Goal: Task Accomplishment & Management: Use online tool/utility

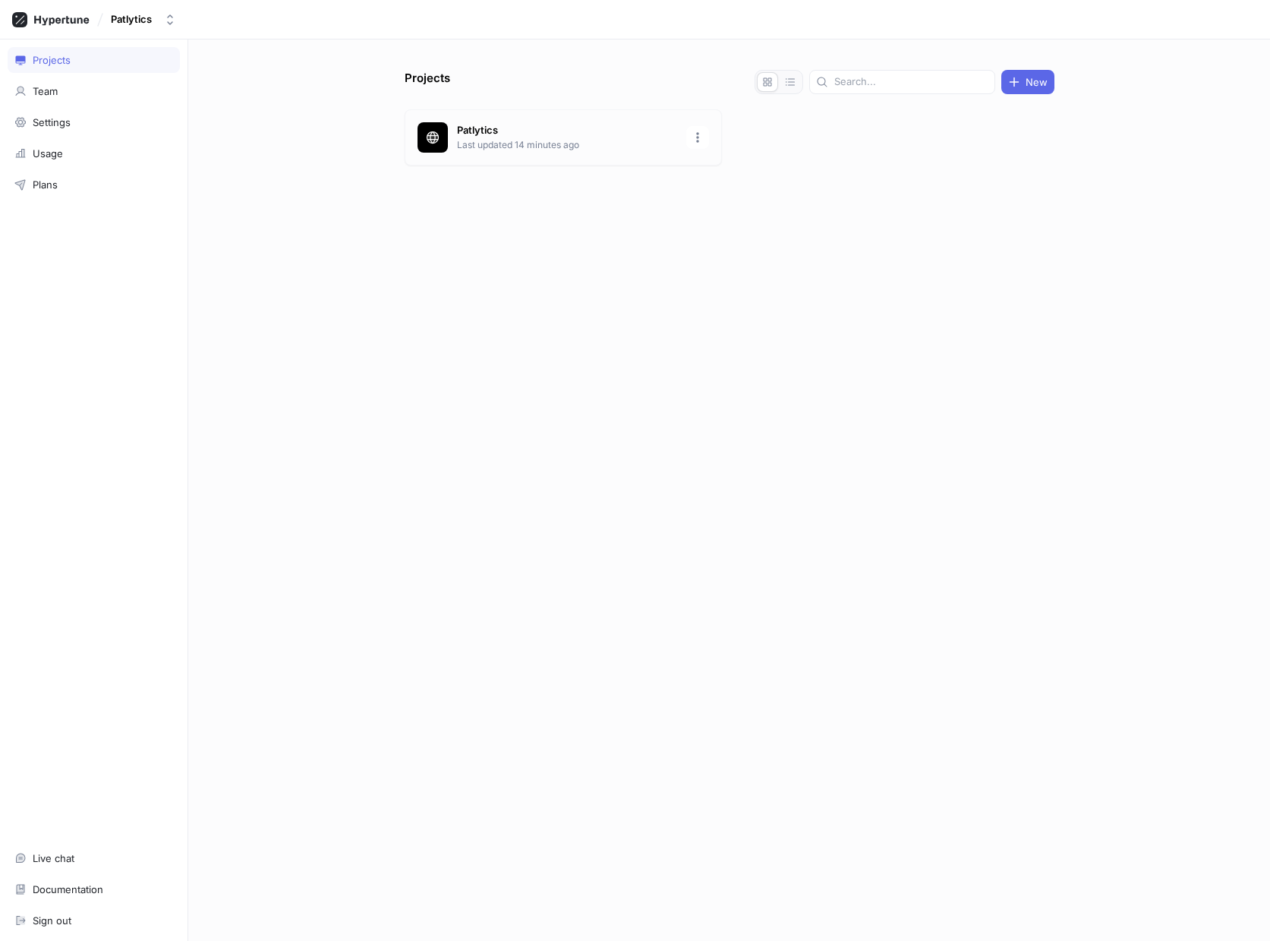
click at [479, 135] on p "Patlytics" at bounding box center [567, 130] width 220 height 15
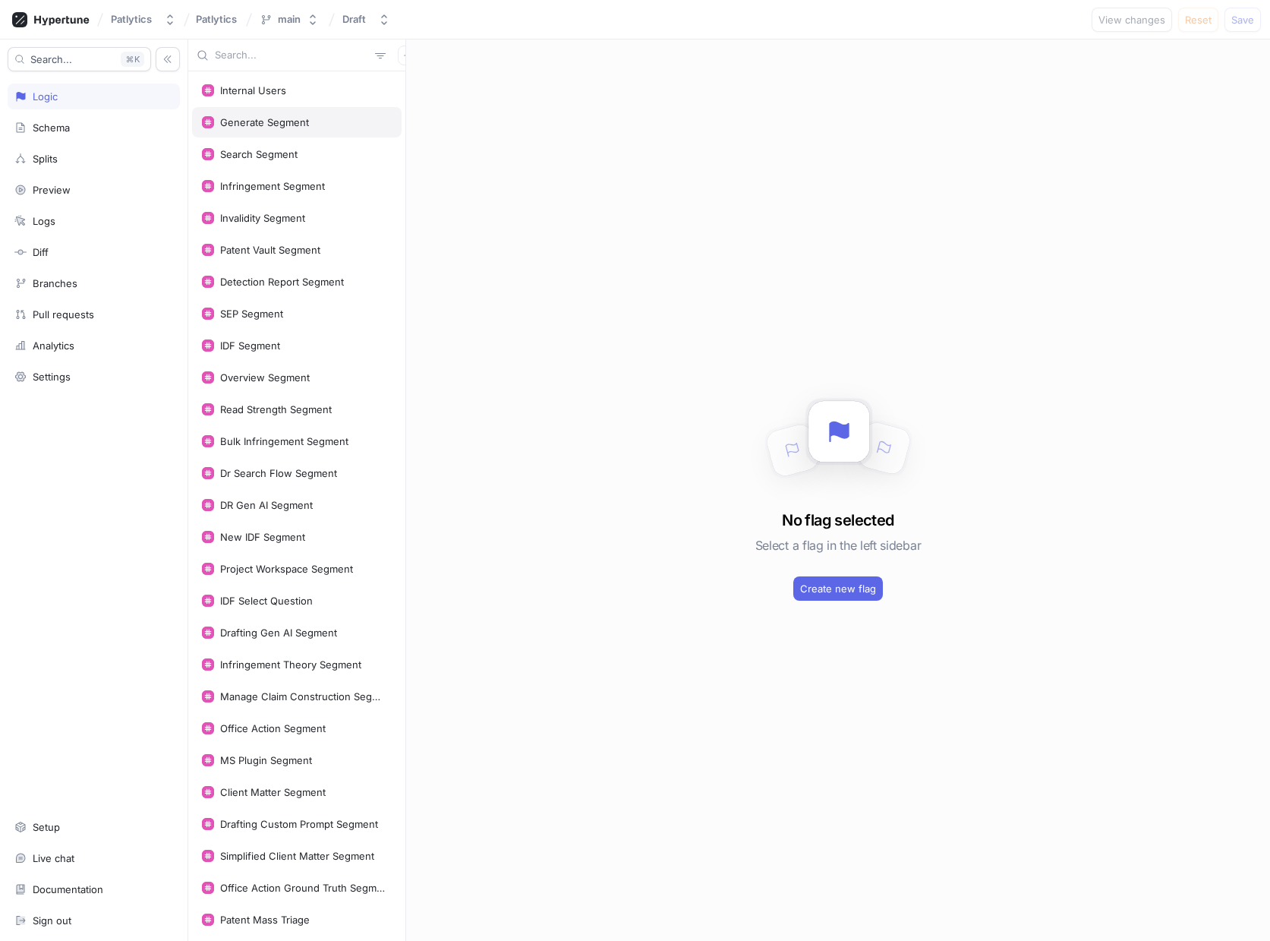
click at [266, 117] on div "Generate Segment" at bounding box center [264, 122] width 89 height 12
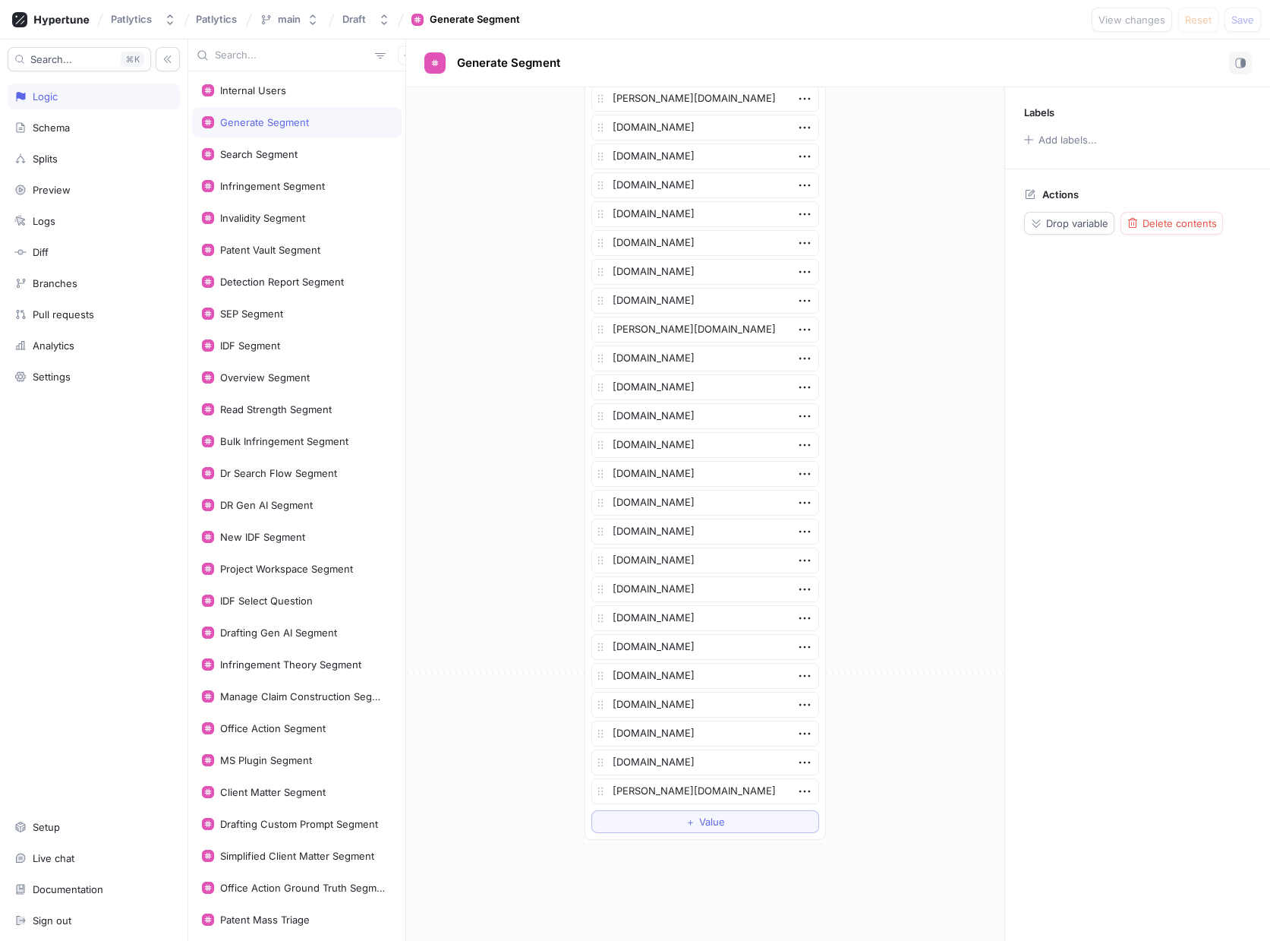
scroll to position [2459, 0]
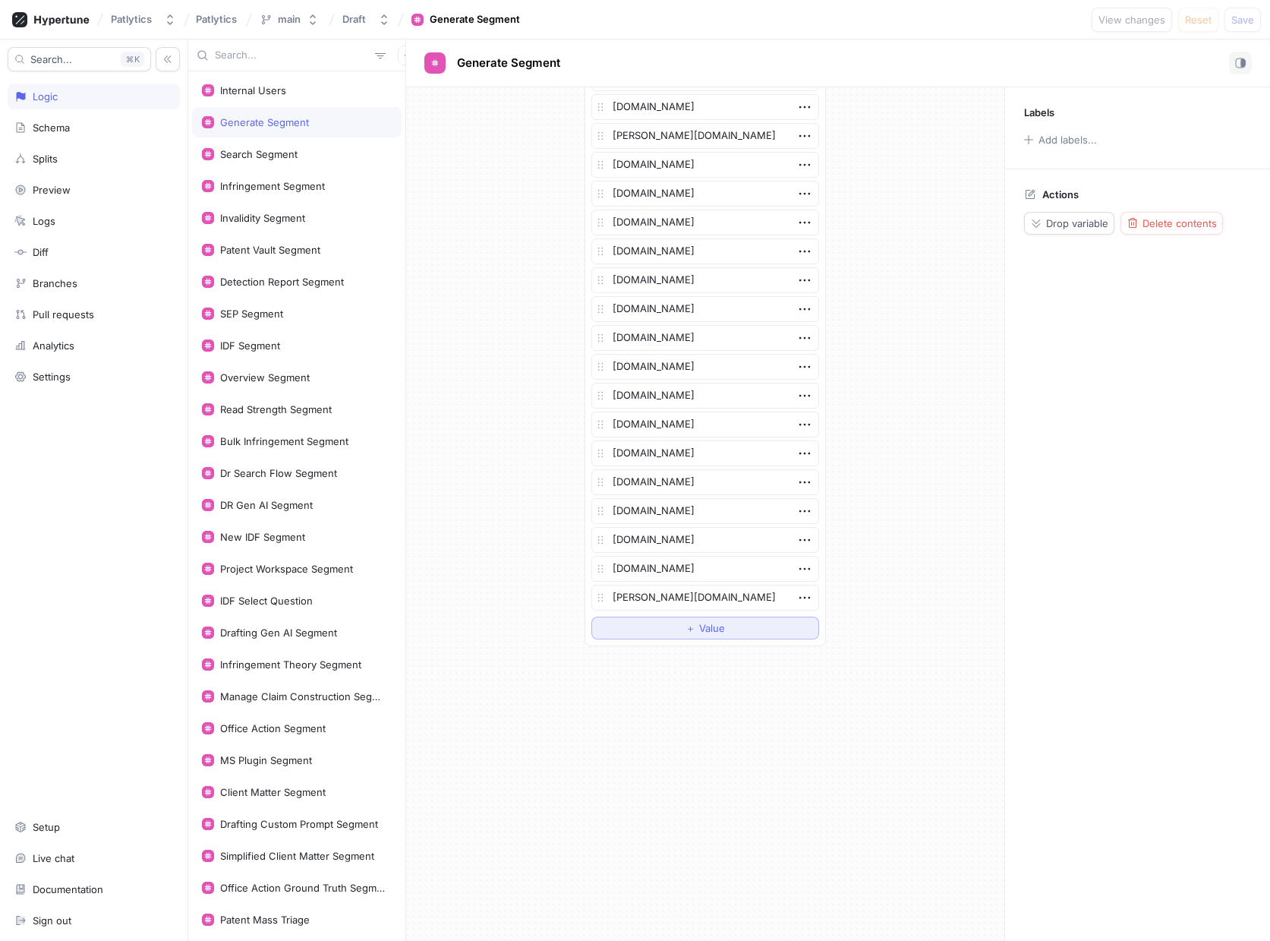
click at [695, 629] on div "＋ Value" at bounding box center [705, 627] width 39 height 9
type textarea "x"
type textarea "ve"
type textarea "x"
type textarea "ver"
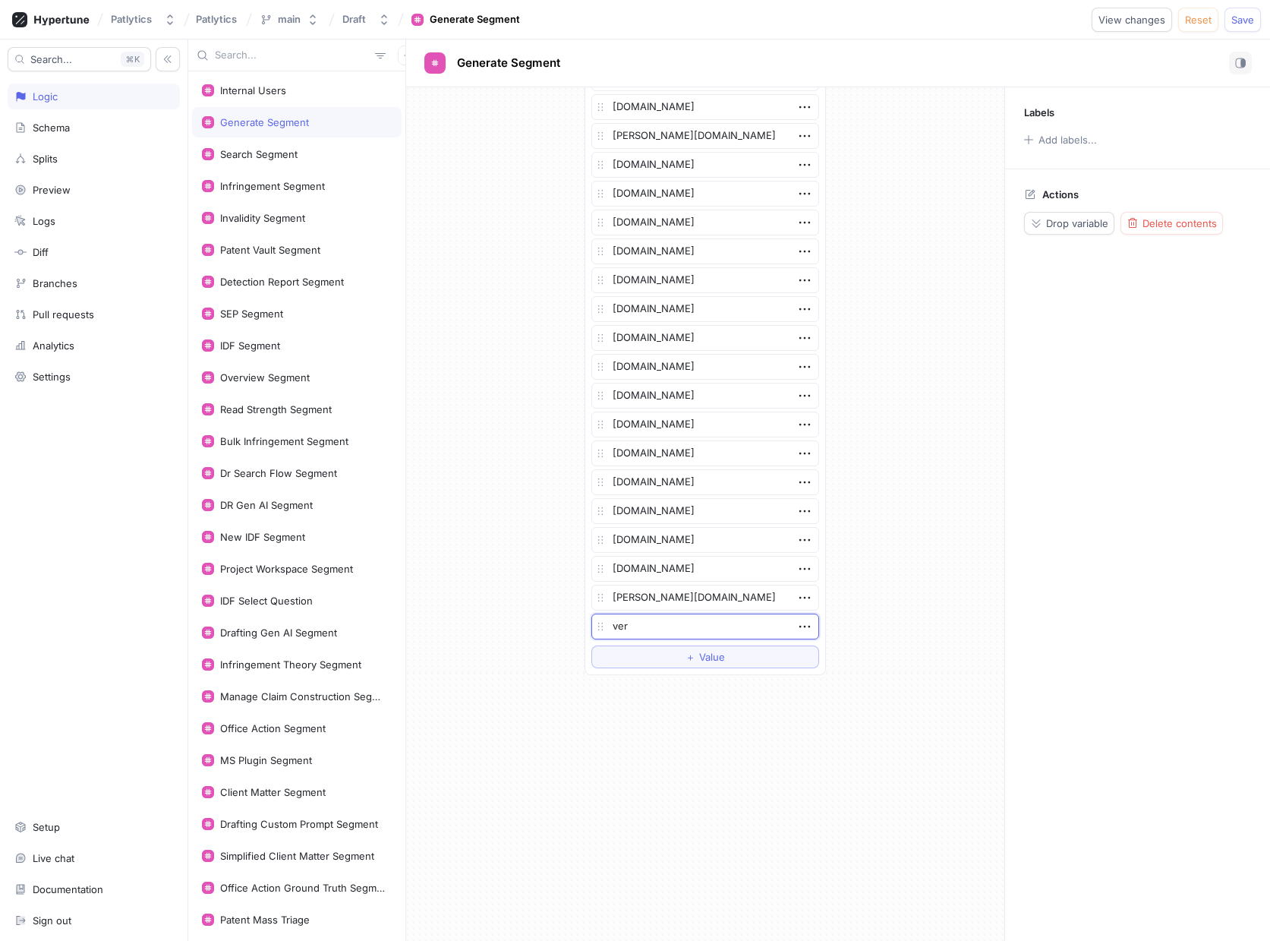
type textarea "x"
type textarea "veri"
type textarea "x"
type textarea "verizo"
type textarea "x"
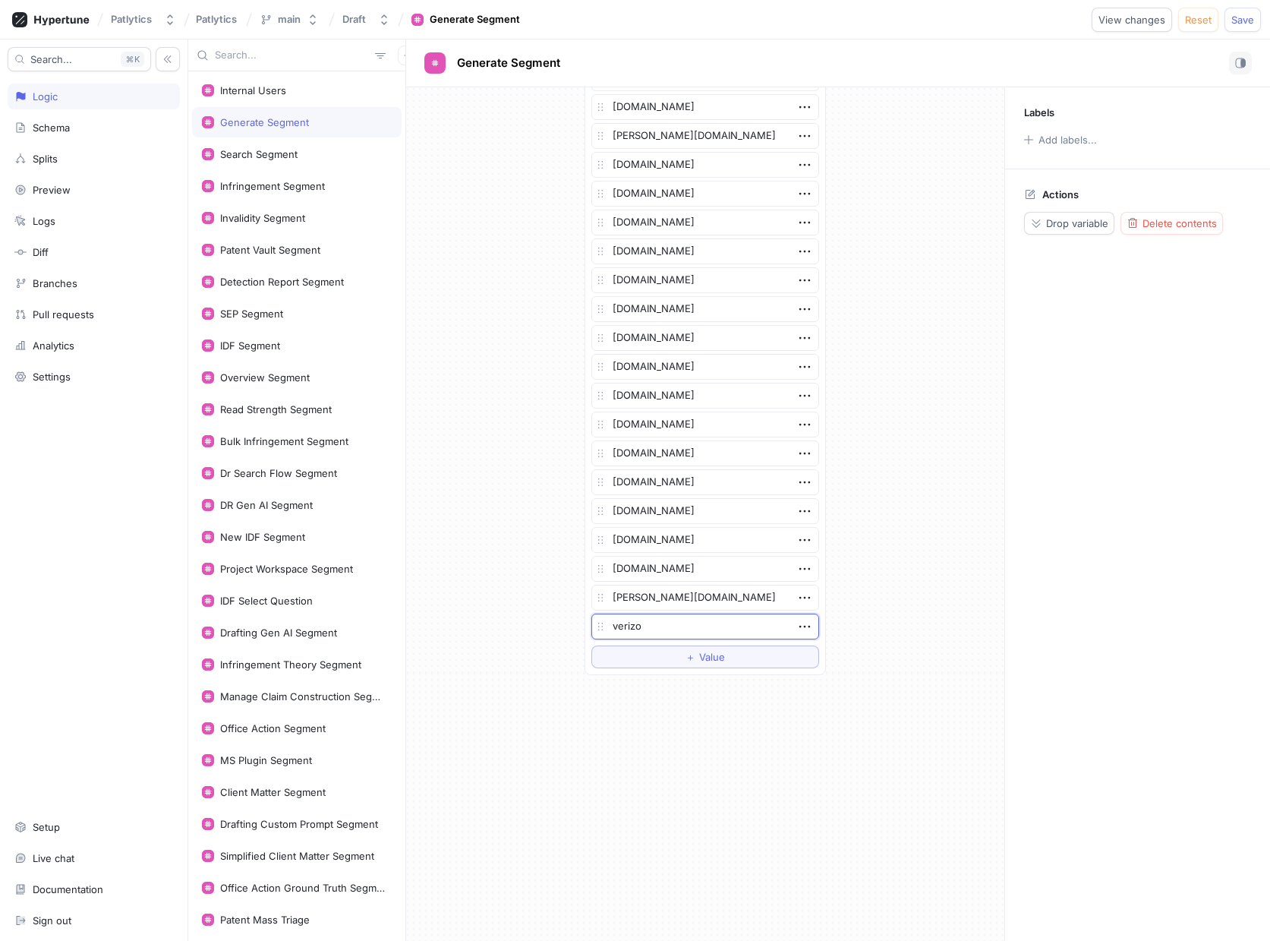
type textarea "verizon"
type textarea "x"
type textarea "[DOMAIN_NAME]"
type textarea "x"
type textarea "[DOMAIN_NAME]"
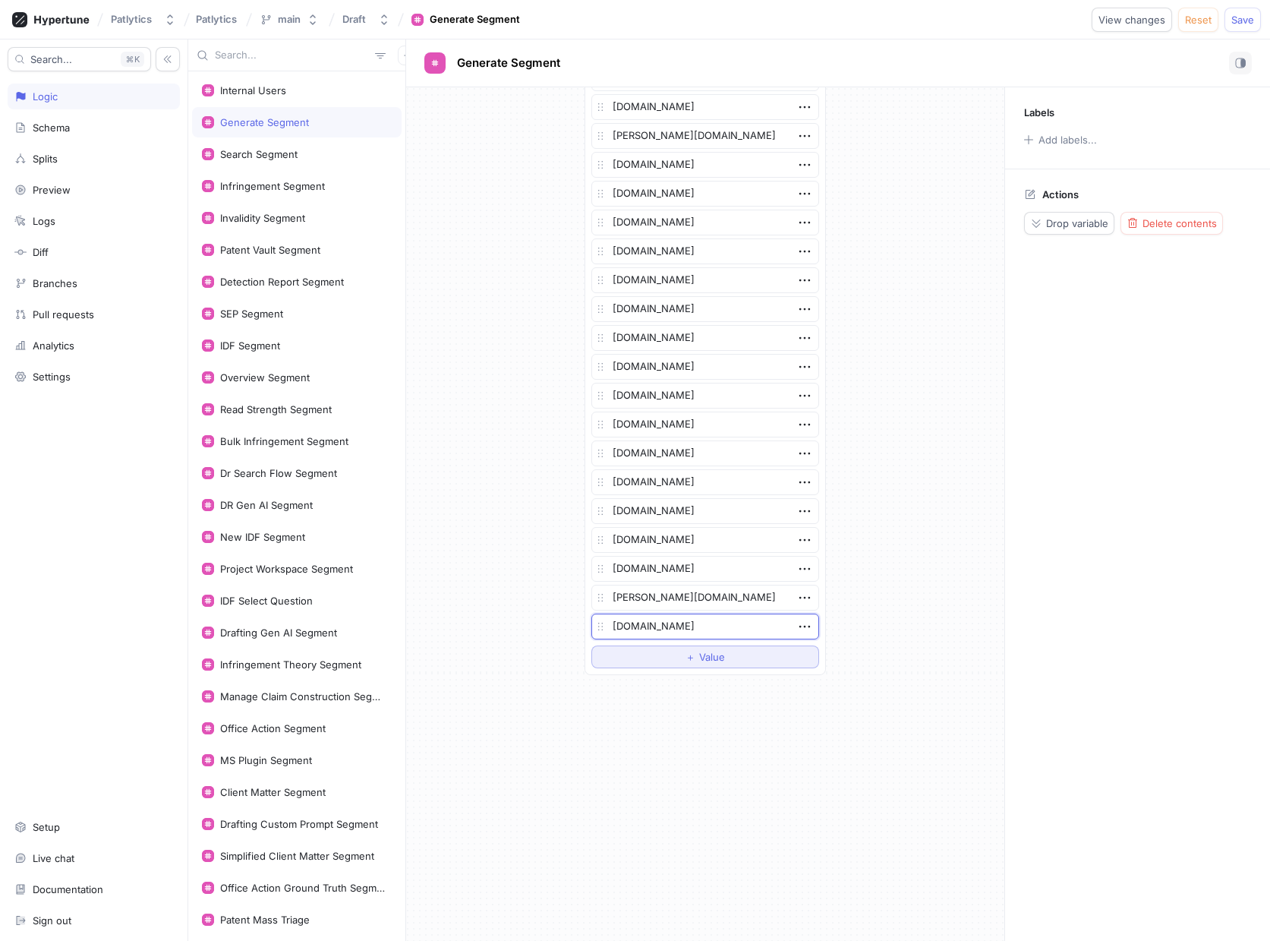
click at [657, 654] on button "＋ Value" at bounding box center [705, 656] width 228 height 23
click at [1241, 20] on span "Save" at bounding box center [1242, 19] width 23 height 9
click at [802, 654] on icon "button" at bounding box center [804, 655] width 17 height 17
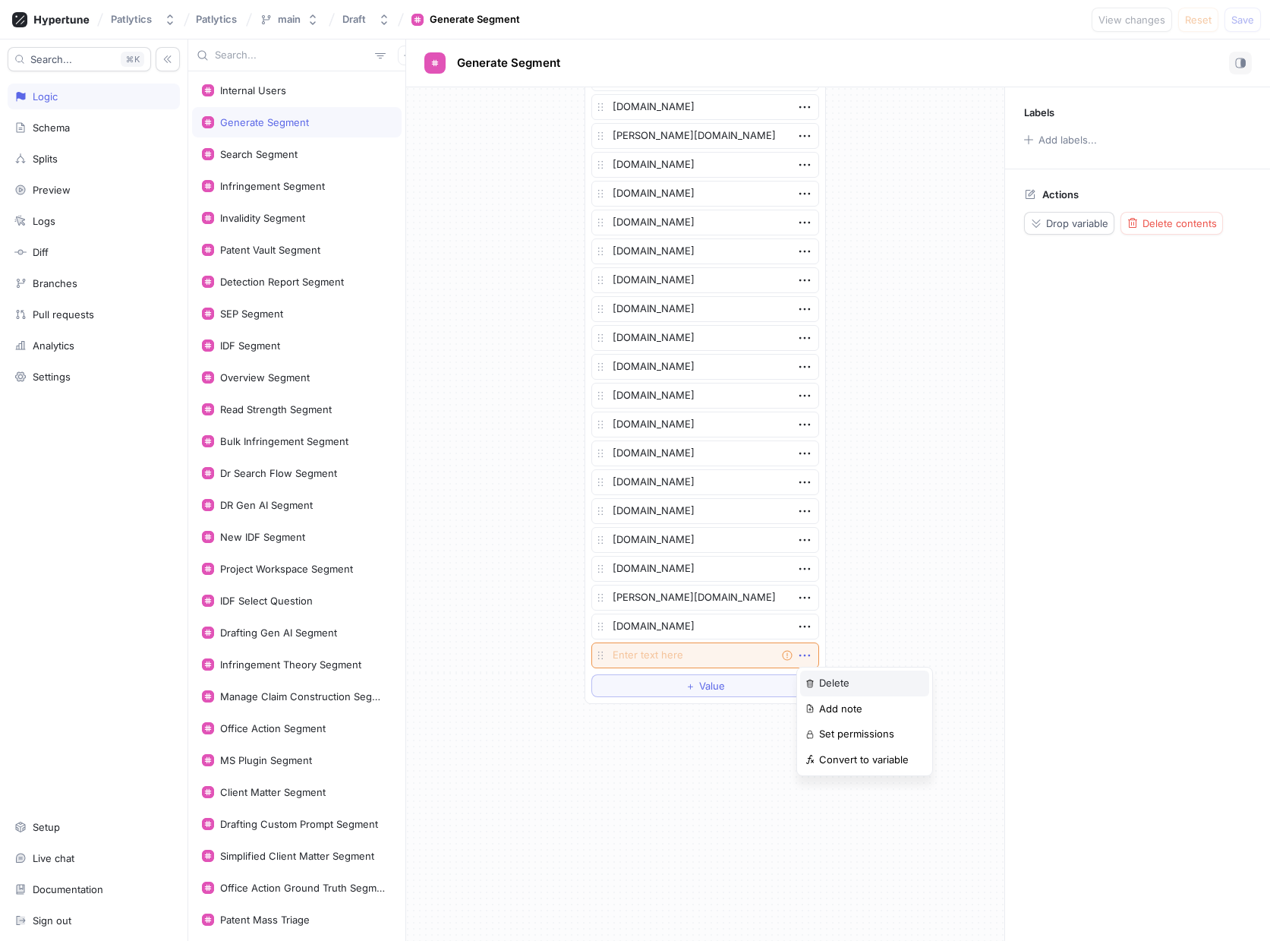
click at [840, 683] on p "Delete" at bounding box center [834, 683] width 30 height 15
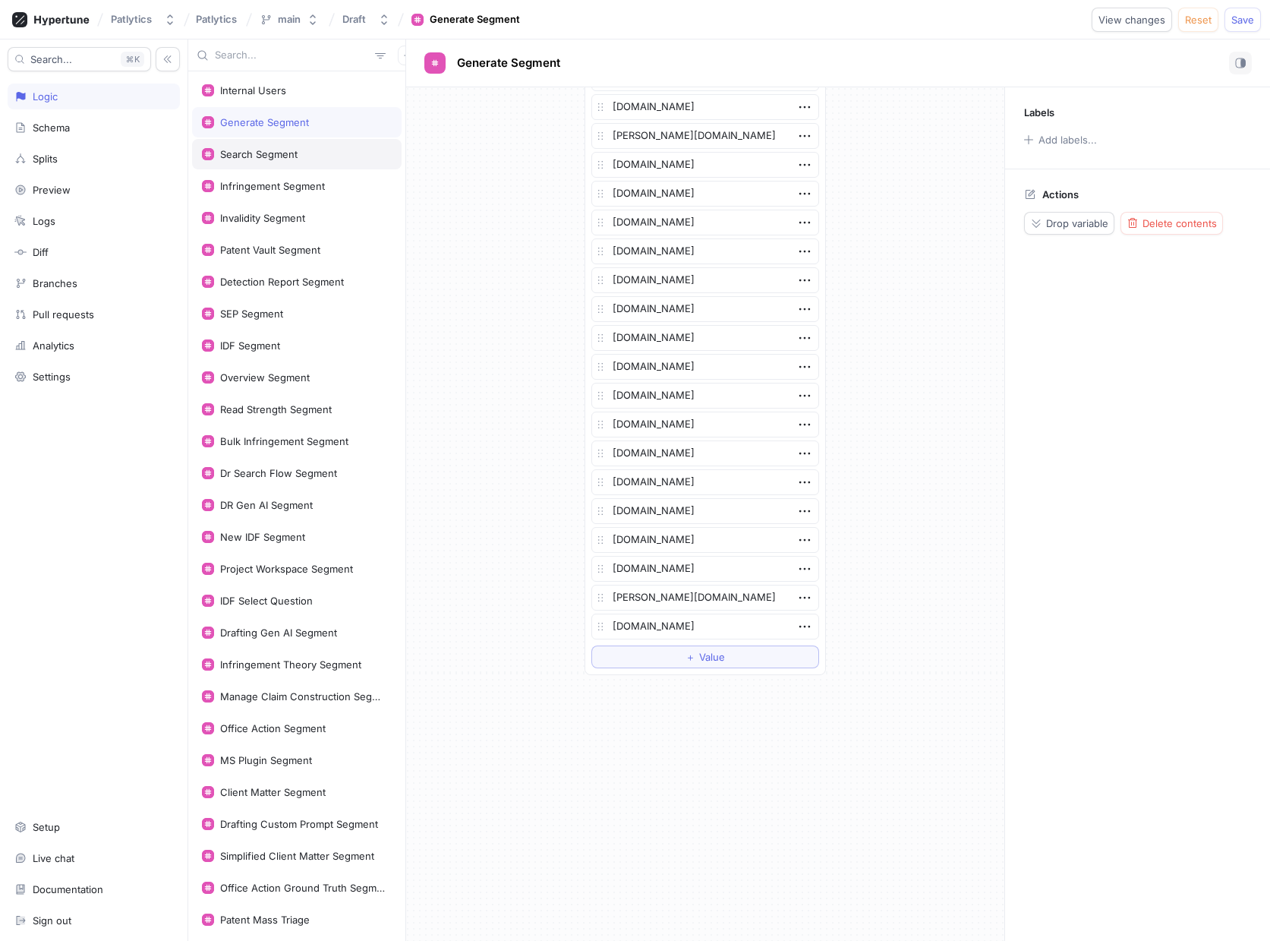
click at [257, 156] on div "Search Segment" at bounding box center [258, 154] width 77 height 12
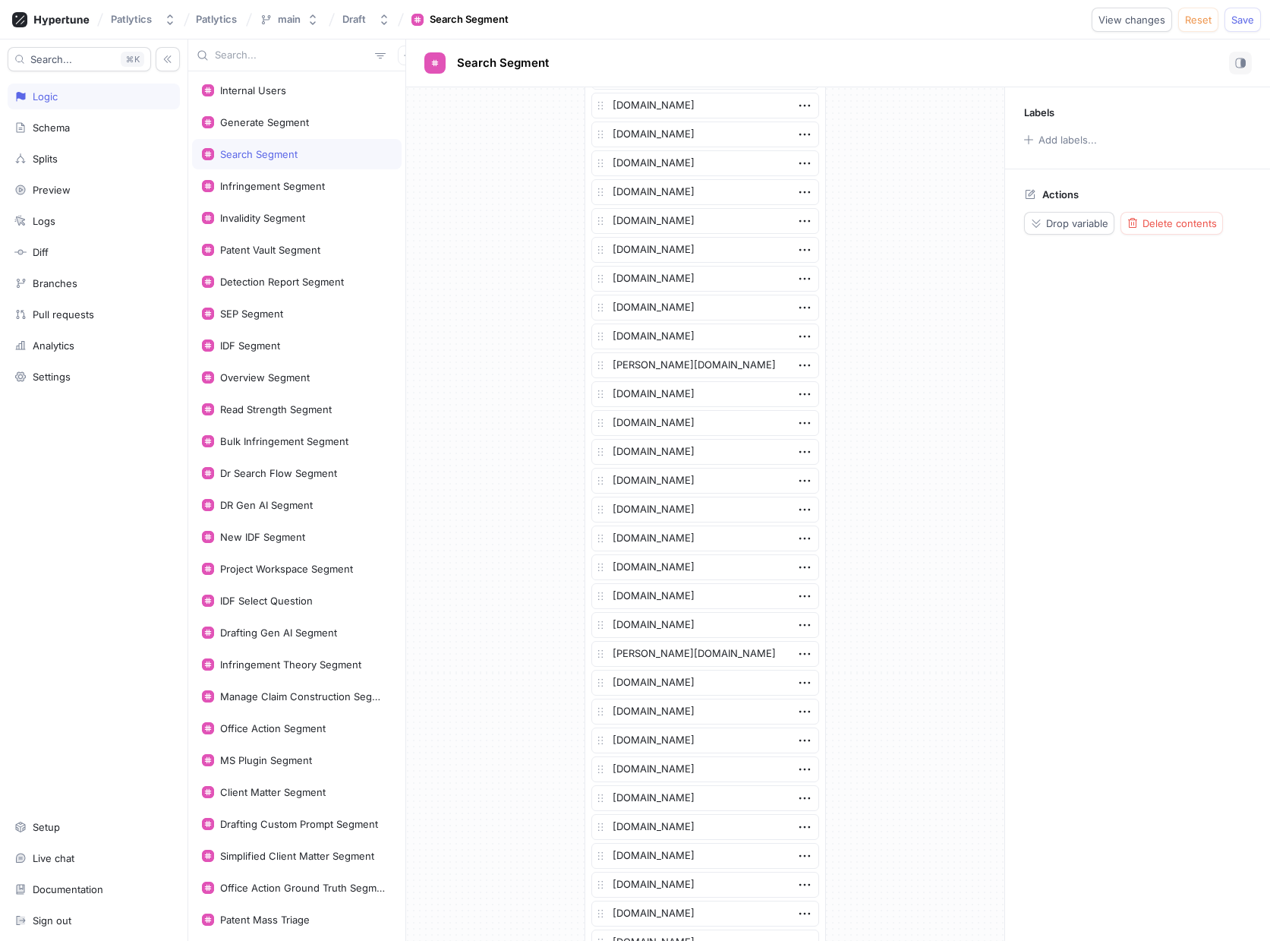
scroll to position [3209, 0]
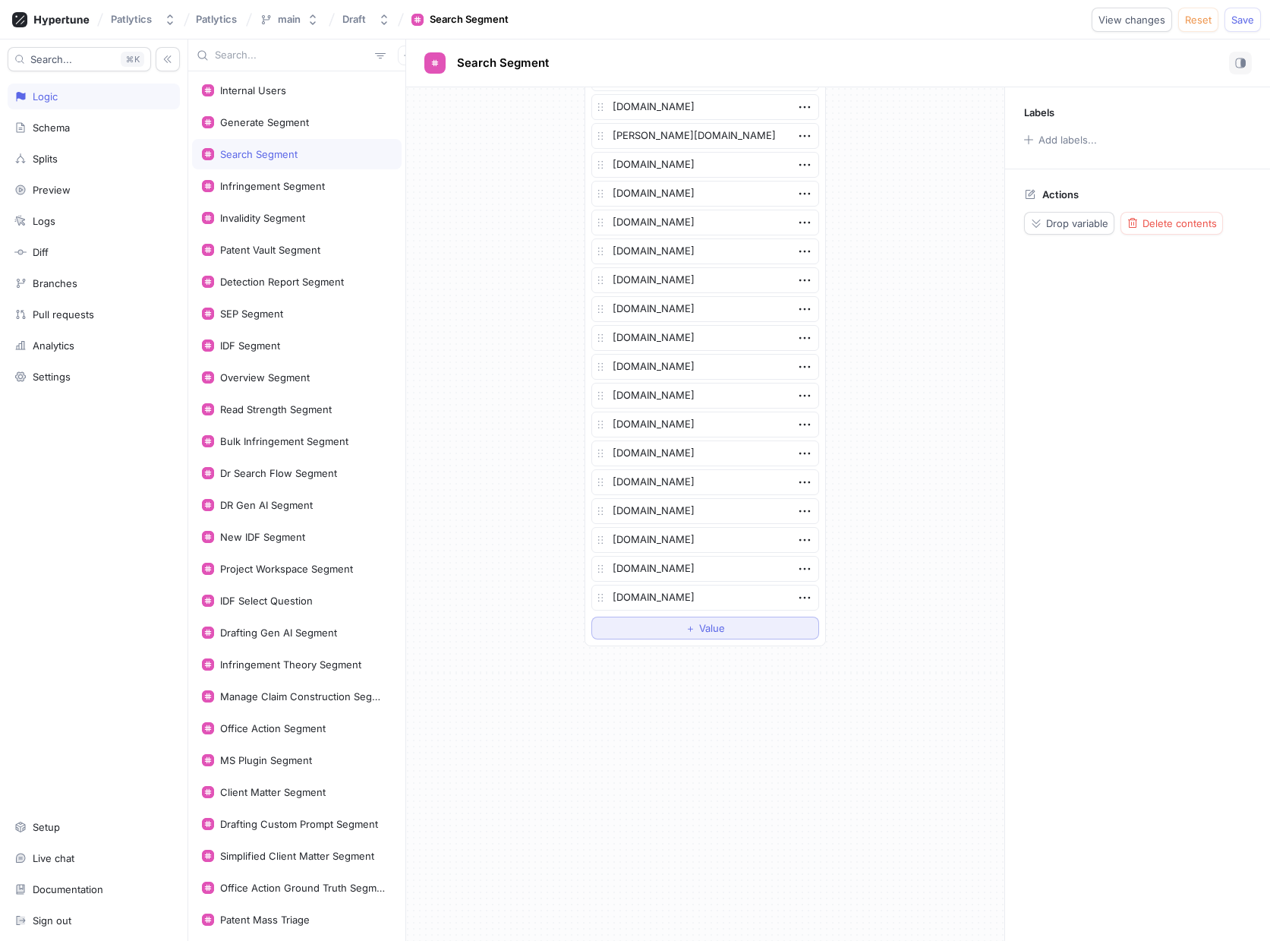
click at [695, 624] on span "＋" at bounding box center [691, 627] width 10 height 9
type textarea "x"
type textarea "ve"
type textarea "x"
type textarea "ver"
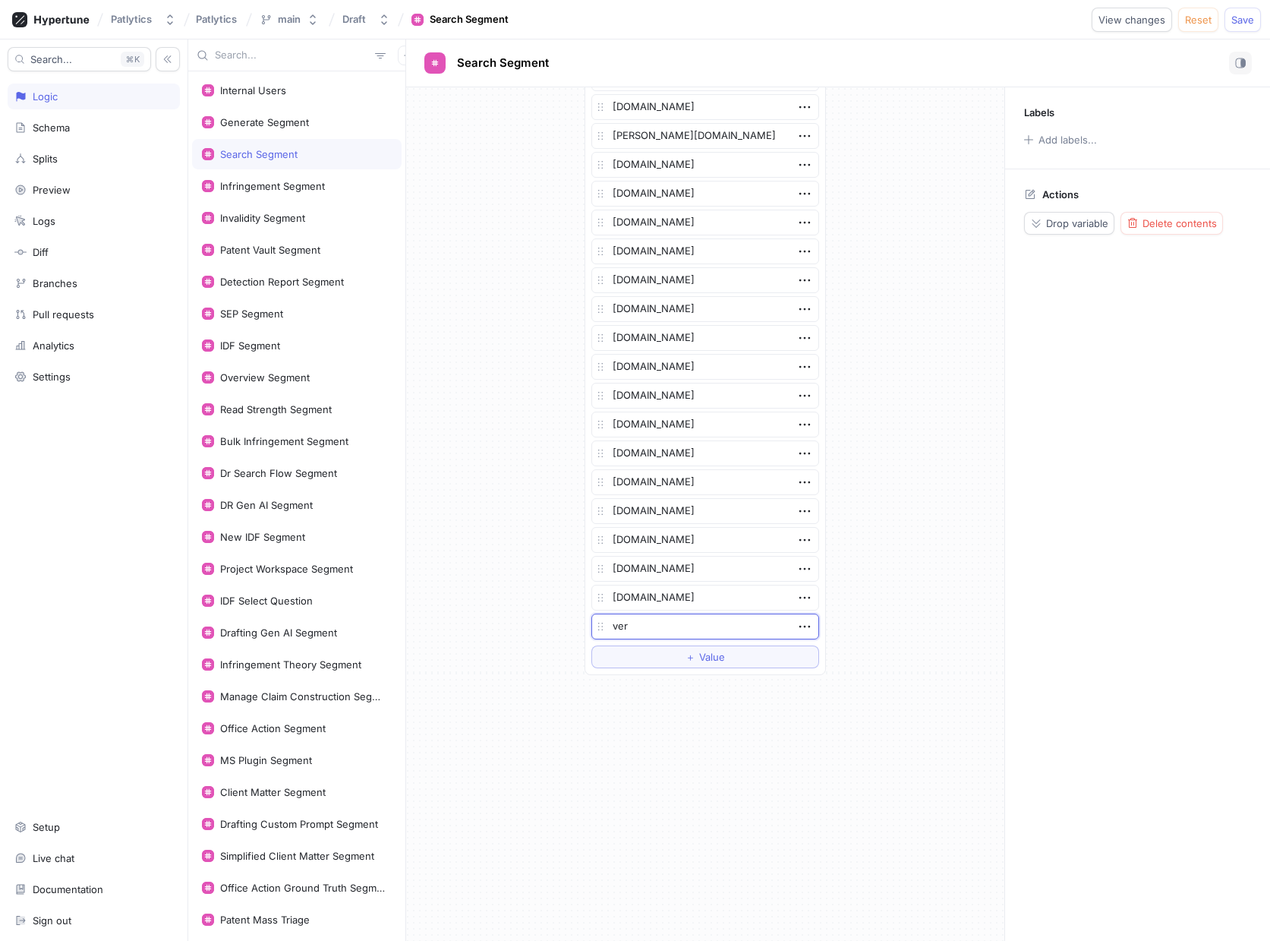
type textarea "x"
type textarea "veri"
type textarea "x"
type textarea "verizo"
type textarea "x"
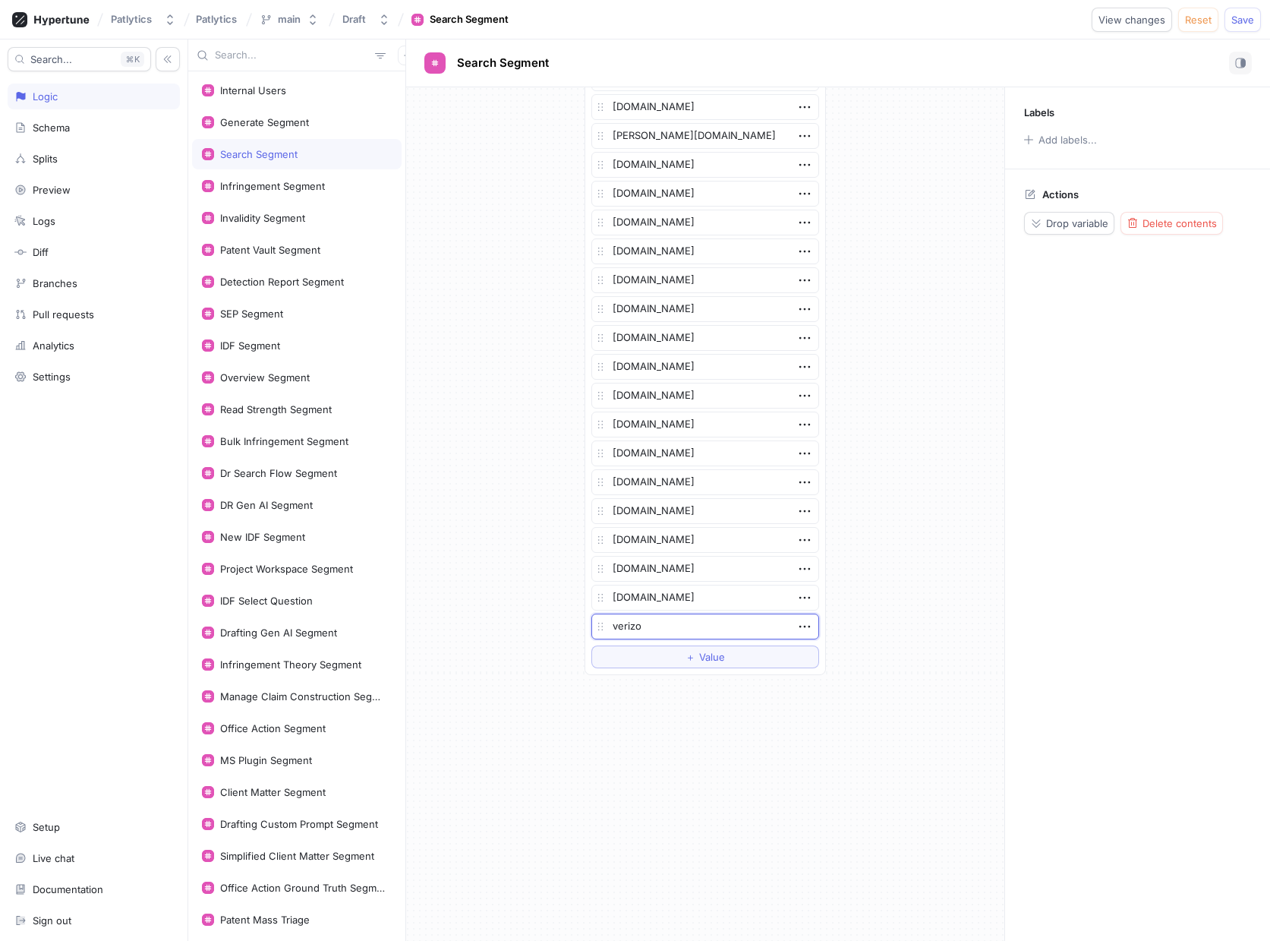
type textarea "verizon"
type textarea "x"
type textarea "verizon."
type textarea "x"
type textarea "verizon.c"
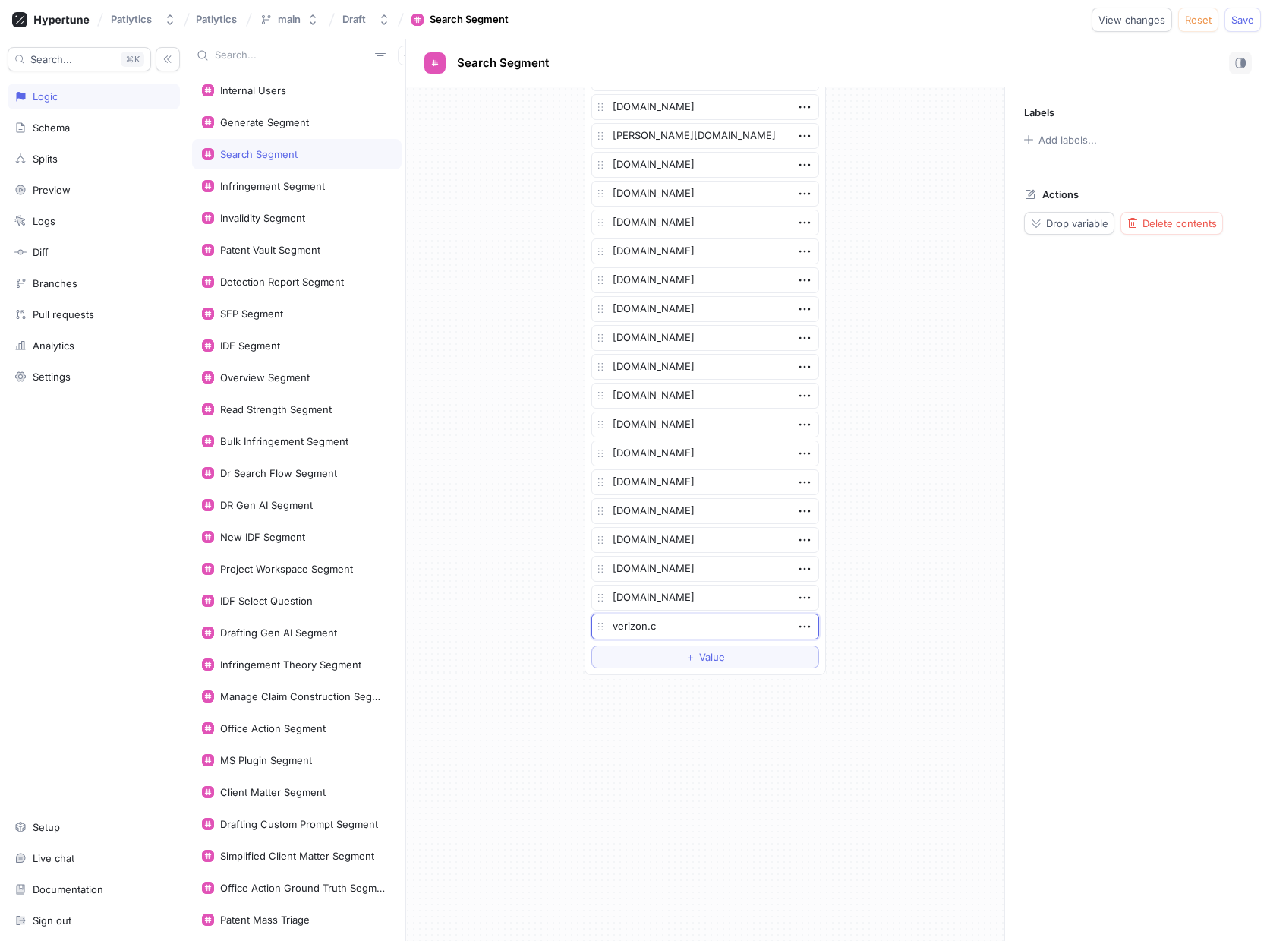
type textarea "x"
type textarea "[DOMAIN_NAME]"
type textarea "x"
type textarea "[DOMAIN_NAME]"
click at [1244, 21] on span "Save" at bounding box center [1242, 19] width 23 height 9
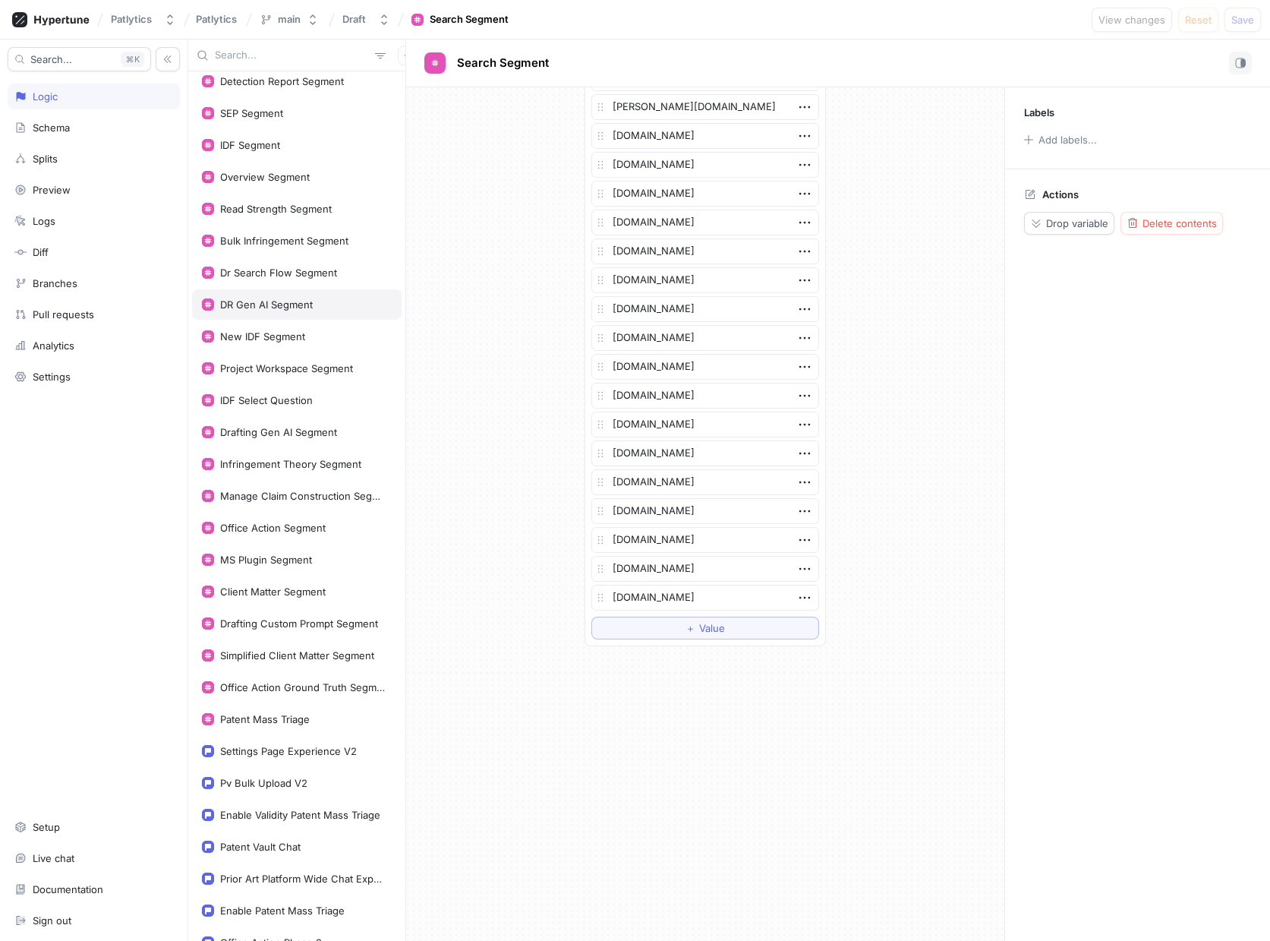
scroll to position [206, 0]
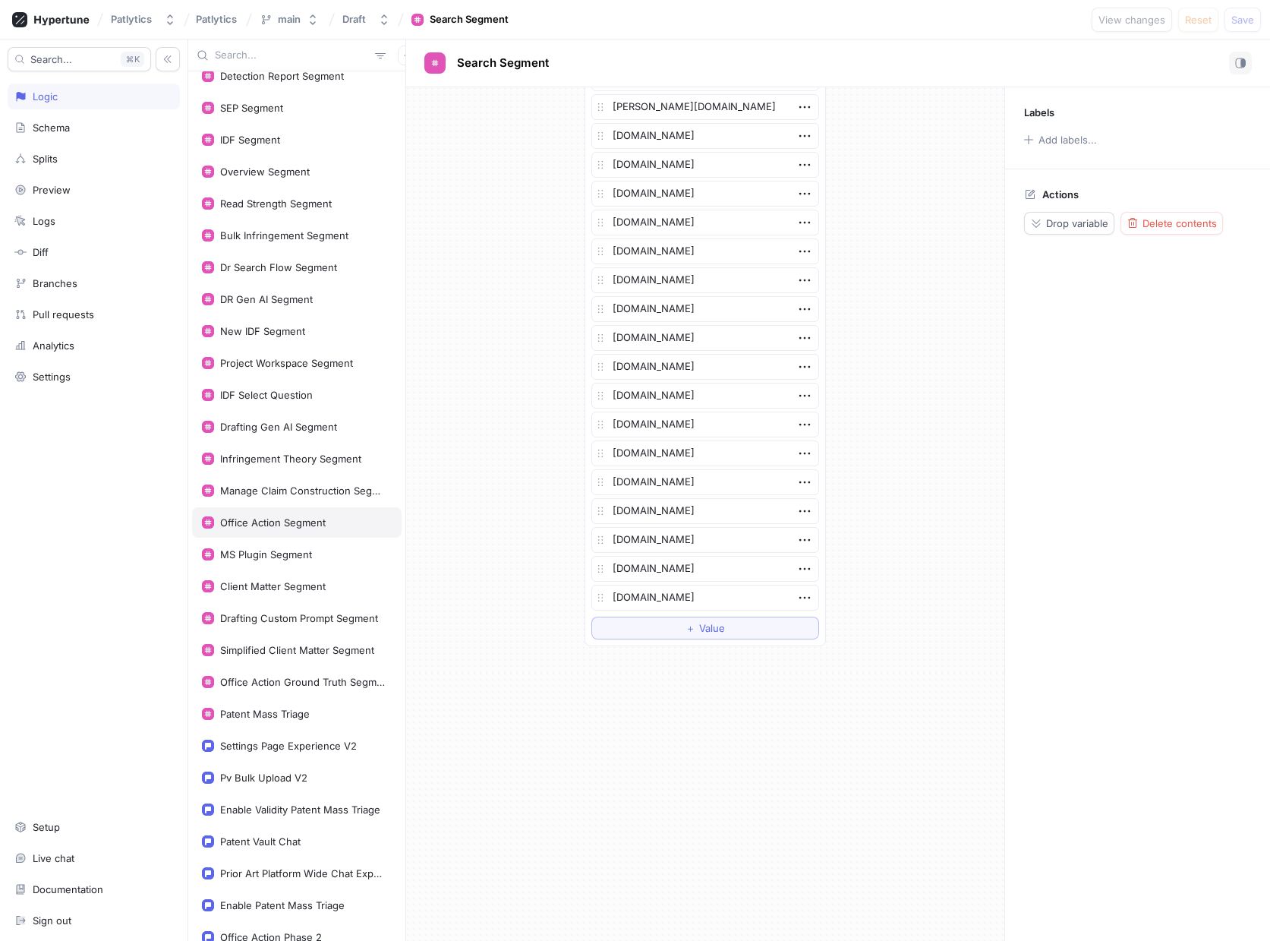
click at [275, 525] on div "Office Action Segment" at bounding box center [273, 522] width 106 height 12
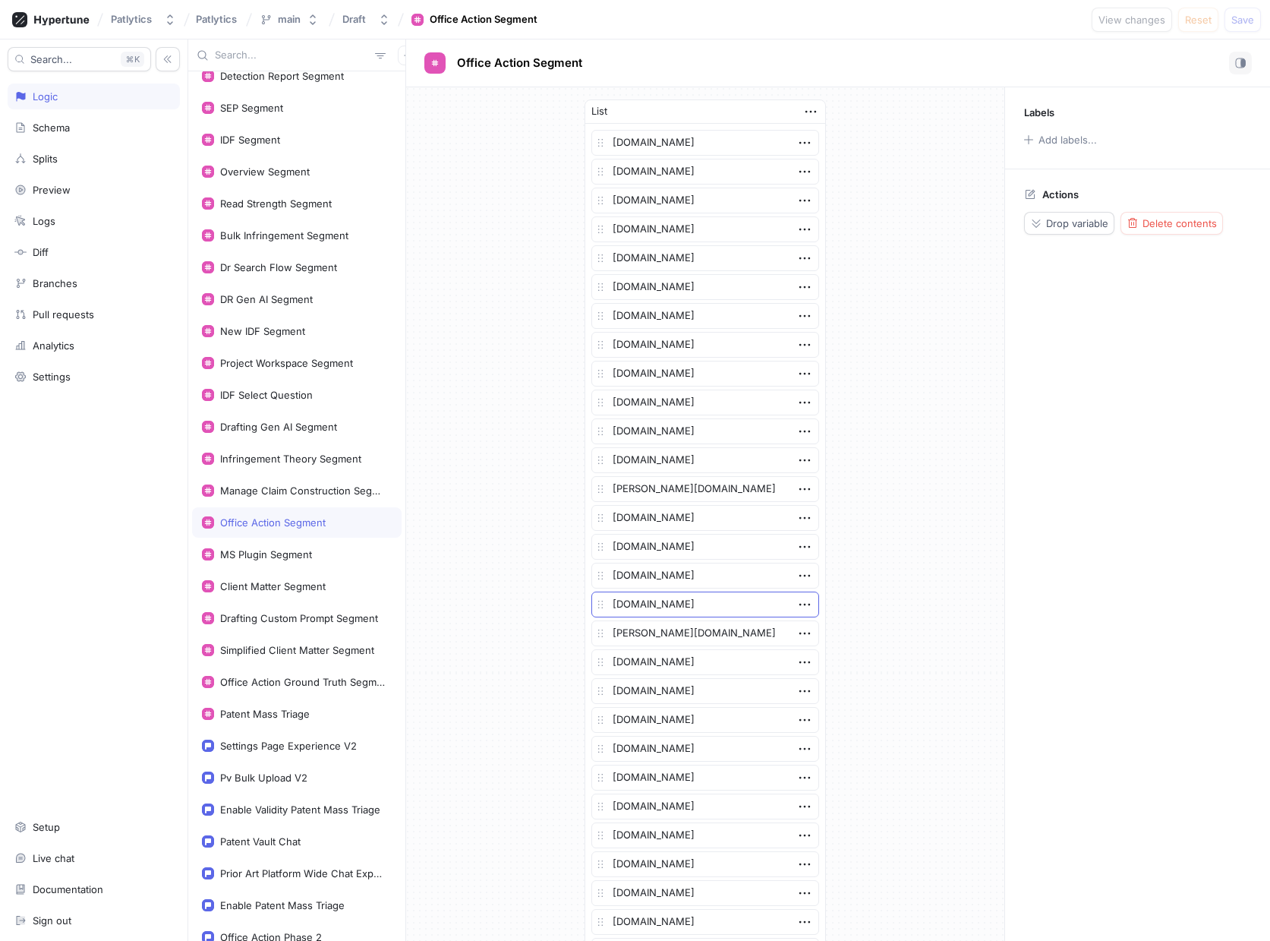
scroll to position [555, 0]
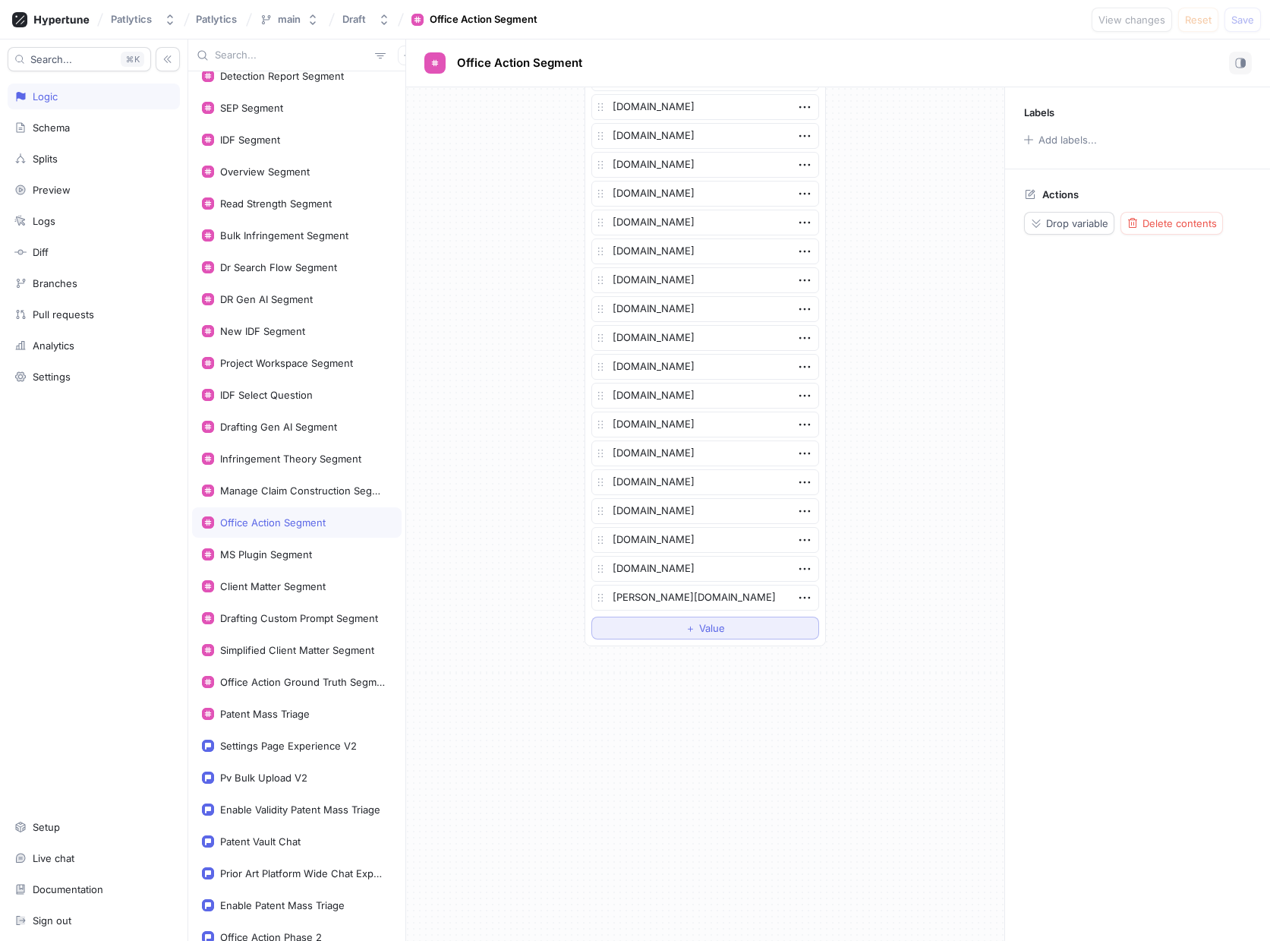
click at [704, 627] on span "Value" at bounding box center [712, 627] width 26 height 9
type textarea "x"
type textarea "ve"
type textarea "x"
type textarea "ver"
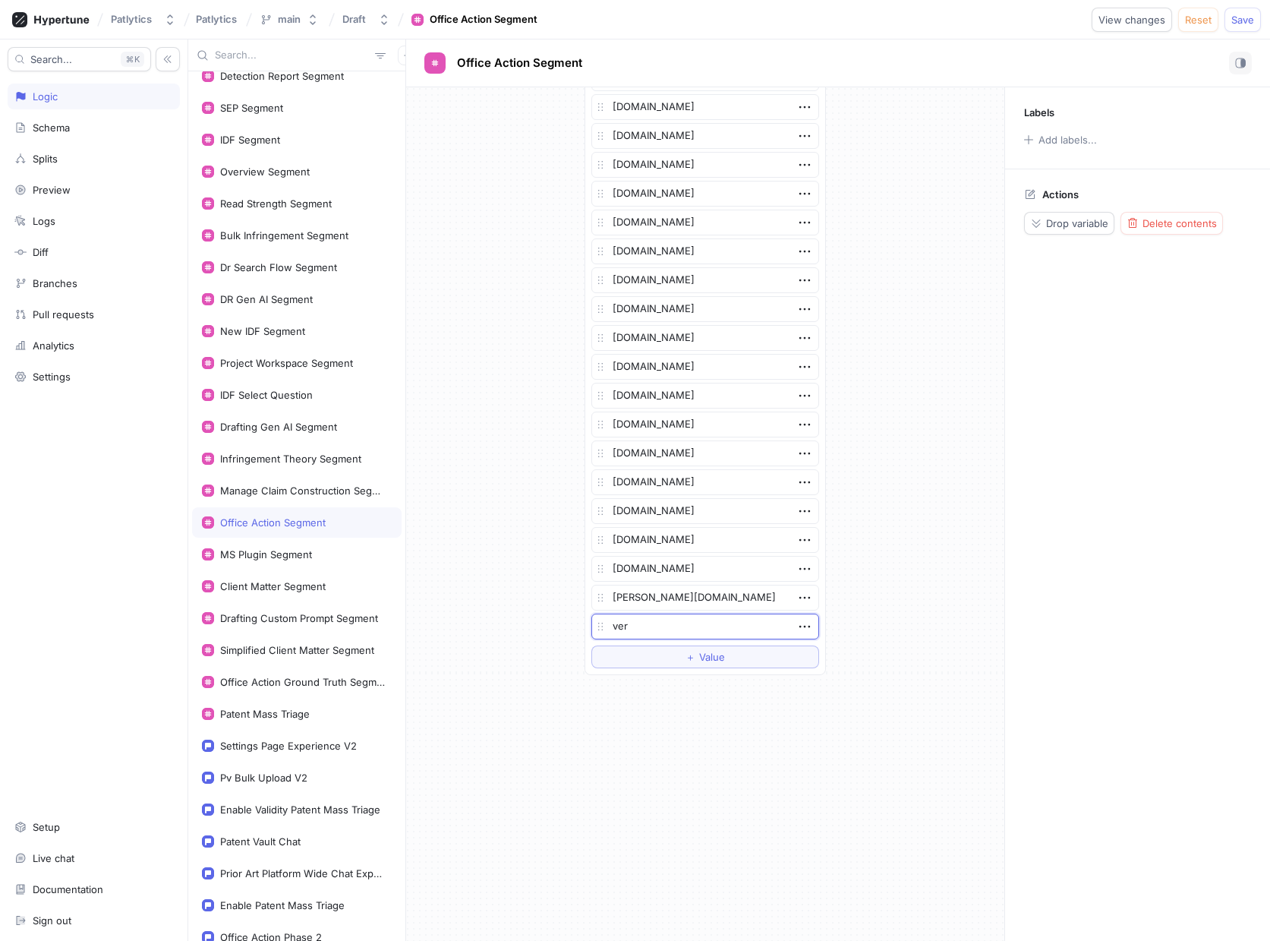
type textarea "x"
type textarea "veri"
type textarea "x"
type textarea "verizon"
type textarea "x"
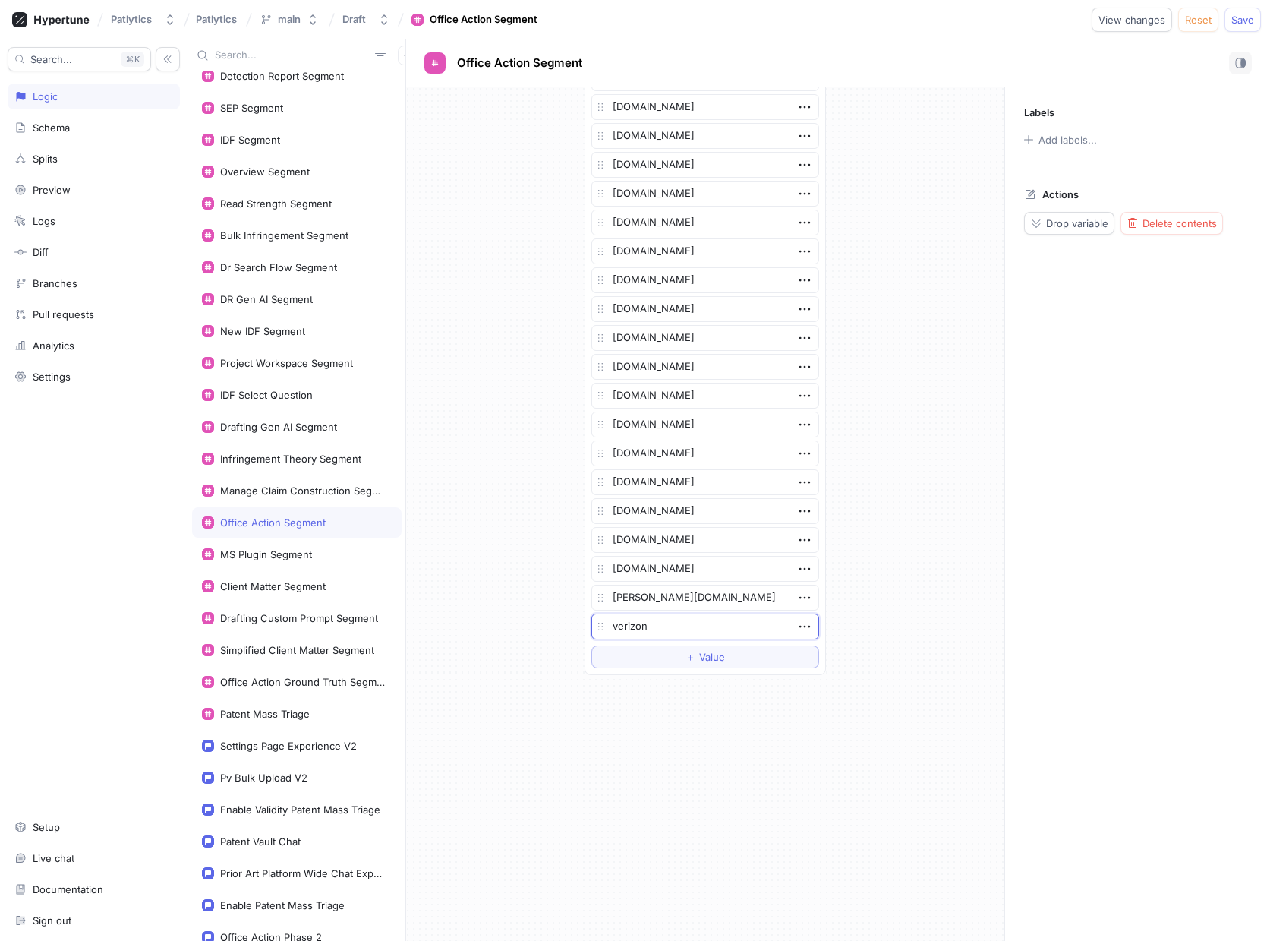
type textarea "verizon."
type textarea "x"
type textarea "verizon.c"
type textarea "x"
type textarea "[DOMAIN_NAME]"
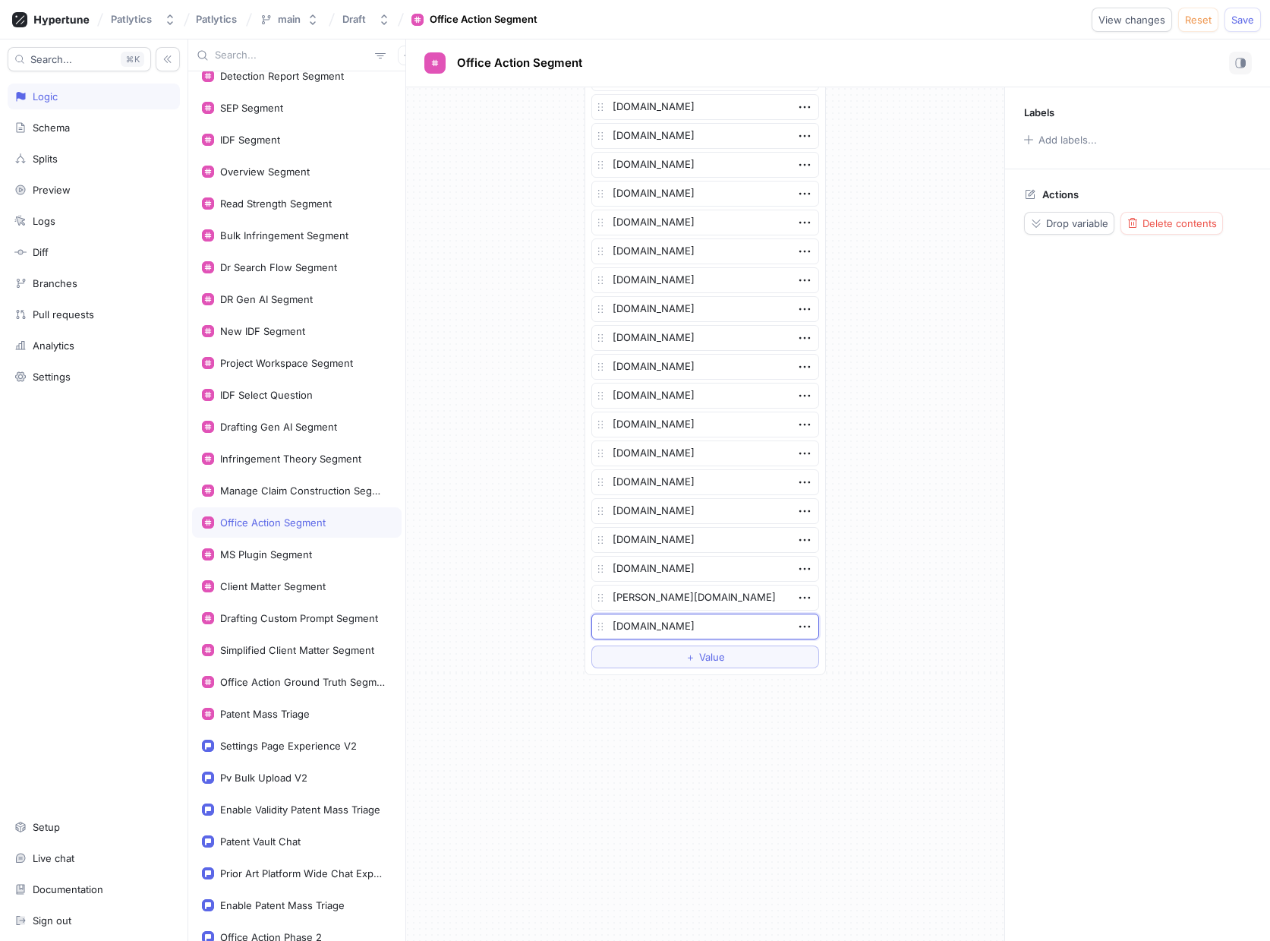
type textarea "x"
type textarea "[DOMAIN_NAME]"
click at [1248, 22] on span "Save" at bounding box center [1242, 19] width 23 height 9
type textarea "x"
